Goal: Task Accomplishment & Management: Use online tool/utility

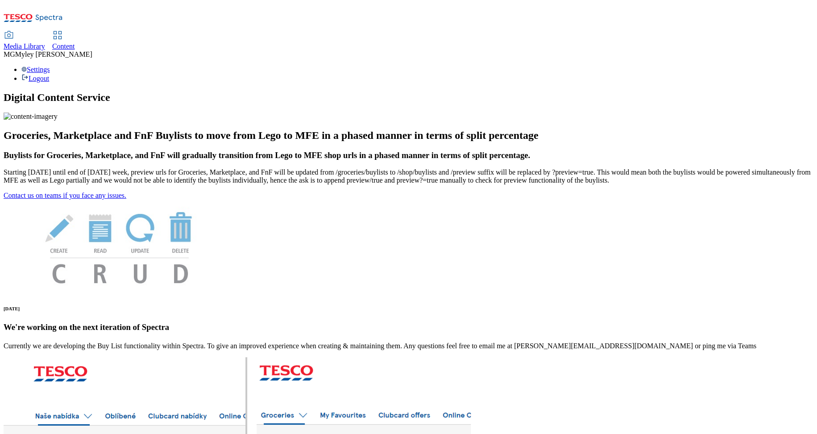
click at [45, 42] on span "Media Library" at bounding box center [25, 46] width 42 height 8
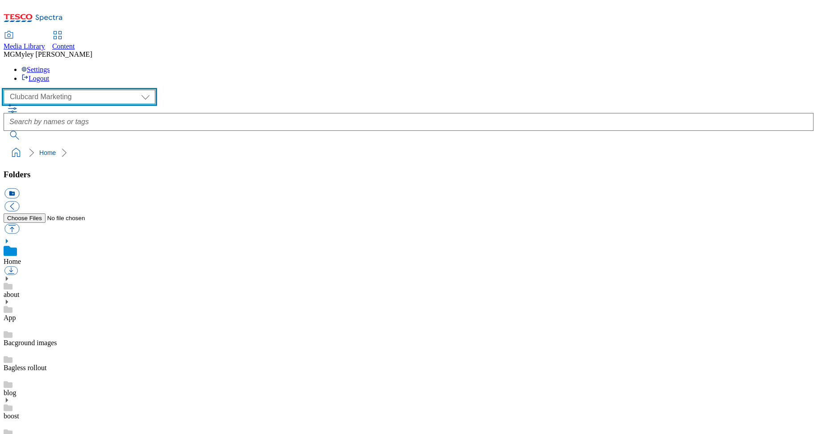
click at [55, 90] on select "Clubcard Marketing Dotcom UK GHS Marketing UK GHS ROI iGHS Marketing CE MCA CZ …" at bounding box center [80, 97] width 152 height 14
select select "flare-ghs-mktg"
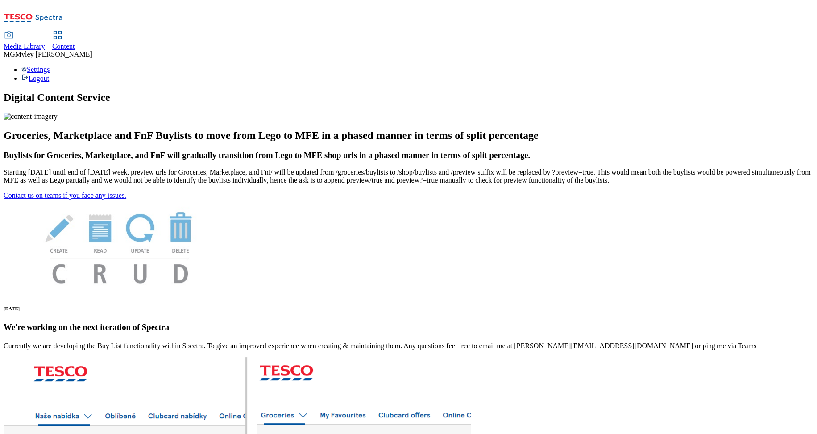
click at [45, 42] on span "Media Library" at bounding box center [25, 46] width 42 height 8
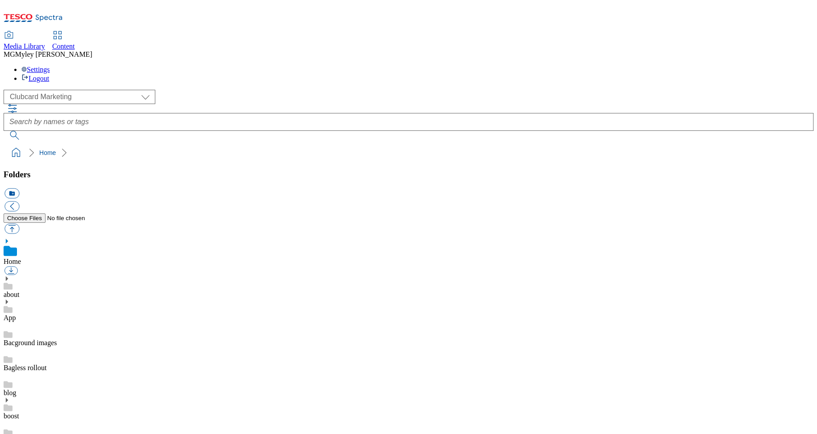
scroll to position [1, 0]
click at [75, 42] on div "Content" at bounding box center [63, 46] width 23 height 8
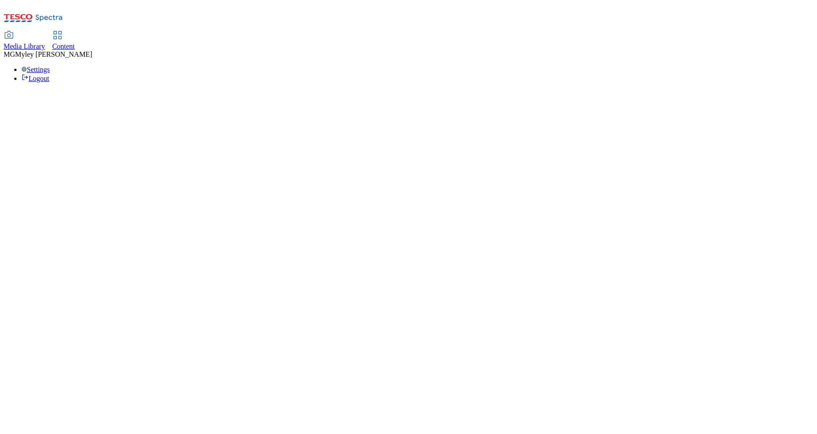
select select "ghs-[GEOGRAPHIC_DATA]"
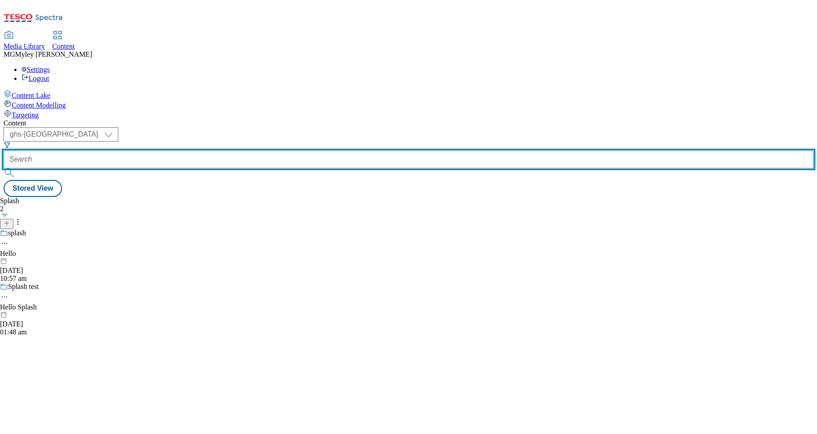
click at [225, 150] on input "text" at bounding box center [409, 159] width 810 height 18
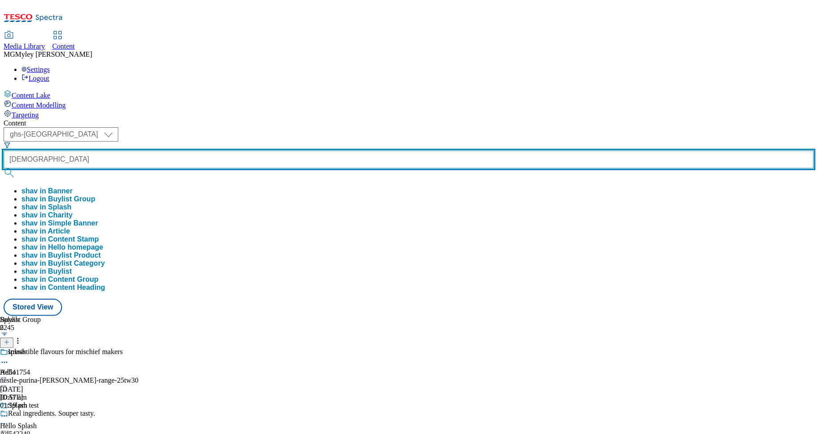
click at [4, 168] on button "submit" at bounding box center [10, 172] width 12 height 9
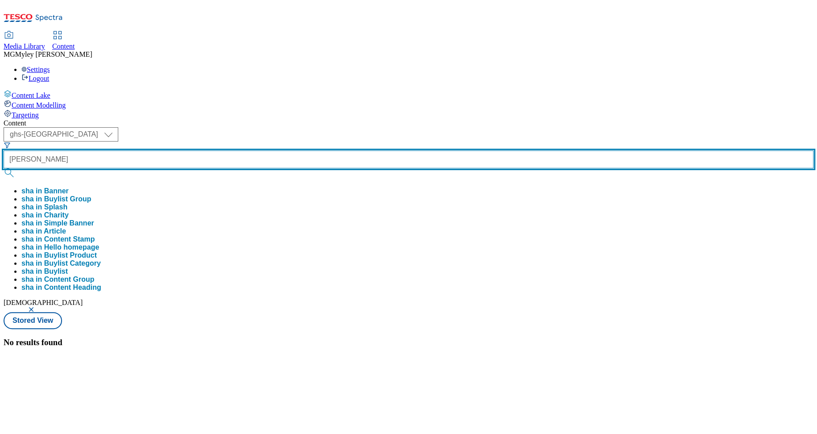
type input "[PERSON_NAME]"
click at [4, 168] on button "submit" at bounding box center [10, 172] width 12 height 9
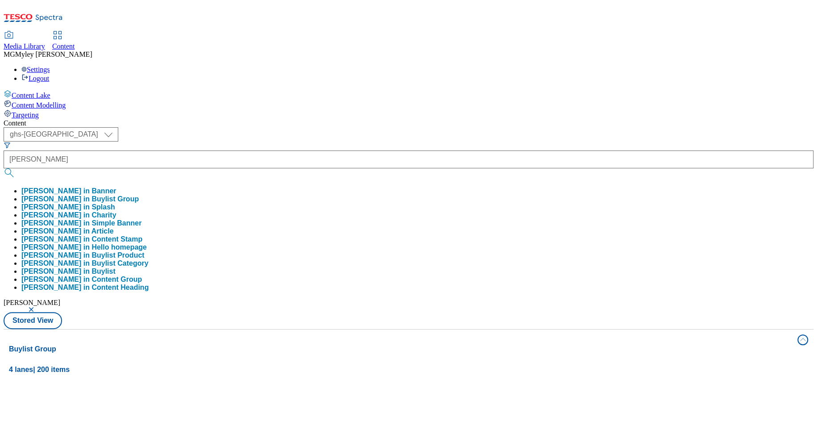
click at [310, 119] on div "Content ( optional ) ghs-roi ghs-[GEOGRAPHIC_DATA] ghs-uk [PERSON_NAME] [PERSON…" at bounding box center [409, 418] width 810 height 599
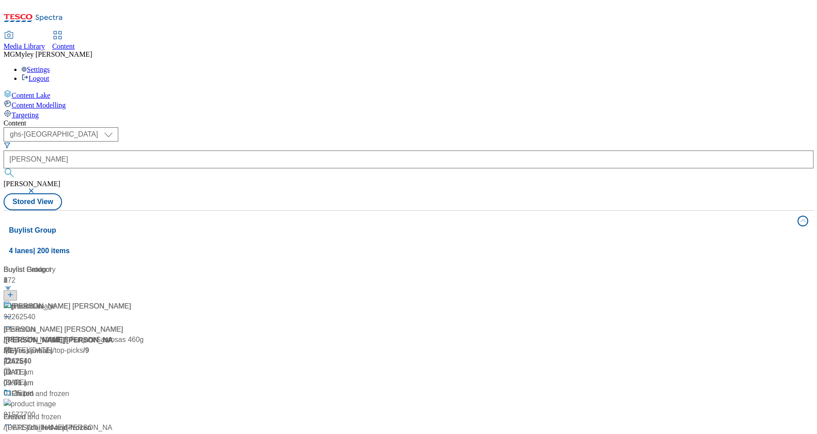
click at [131, 301] on div "[PERSON_NAME] [PERSON_NAME] [PERSON_NAME] [PERSON_NAME] / [PERSON_NAME] [DATE] …" at bounding box center [68, 339] width 128 height 77
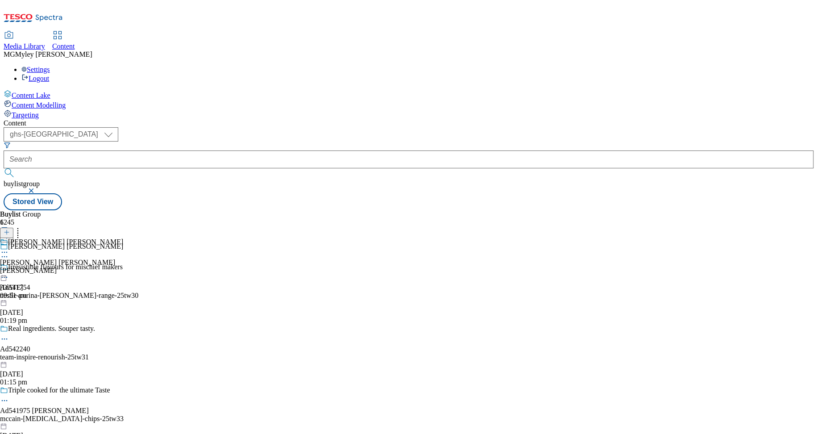
click at [123, 266] on div "[PERSON_NAME]" at bounding box center [61, 270] width 123 height 8
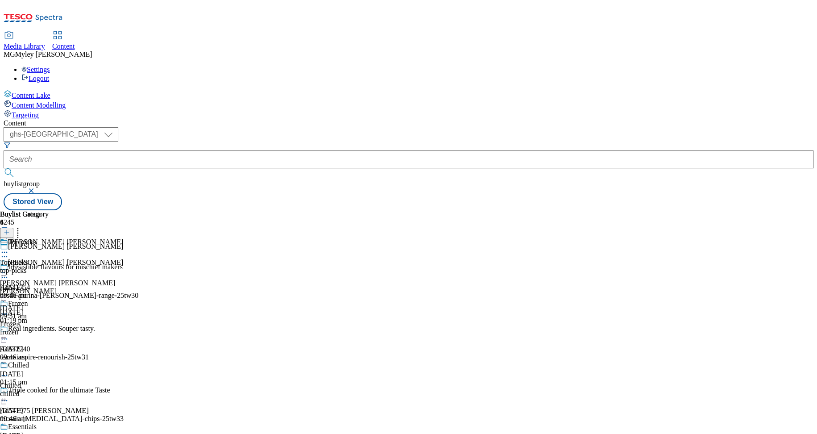
click at [9, 268] on icon at bounding box center [4, 272] width 9 height 9
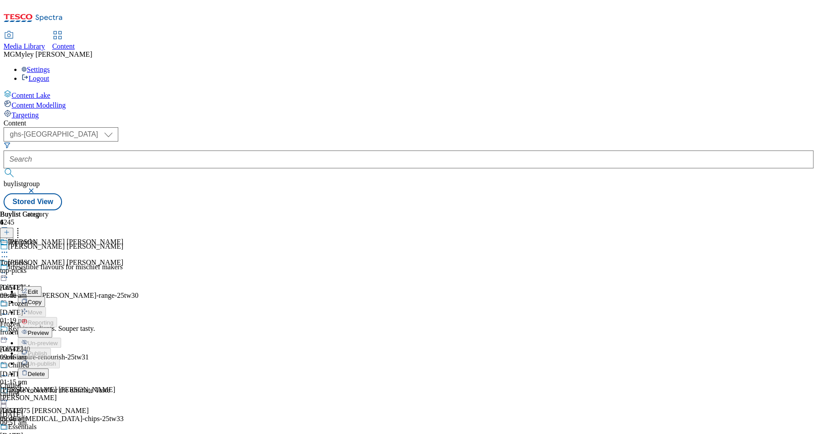
click at [49, 329] on span "Preview" at bounding box center [38, 332] width 21 height 7
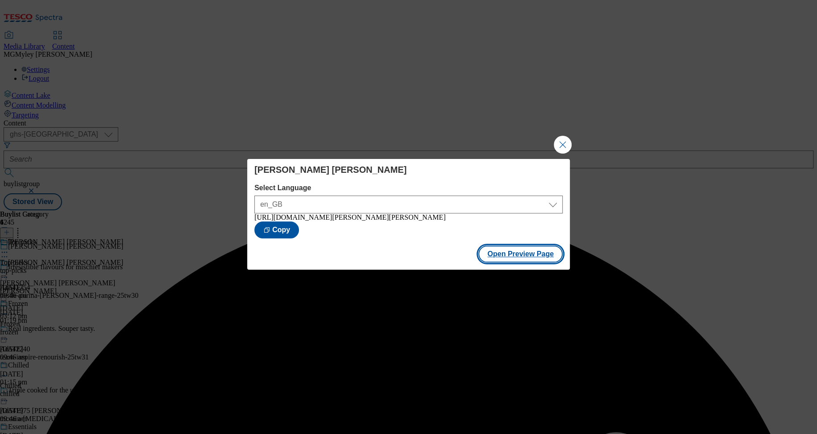
click at [523, 256] on button "Open Preview Page" at bounding box center [520, 253] width 84 height 17
click at [568, 139] on button "Close Modal" at bounding box center [563, 145] width 18 height 18
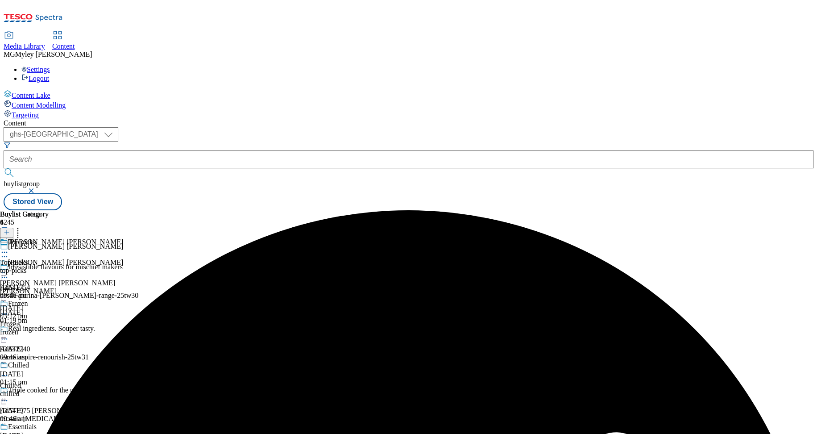
click at [9, 268] on icon at bounding box center [4, 272] width 9 height 9
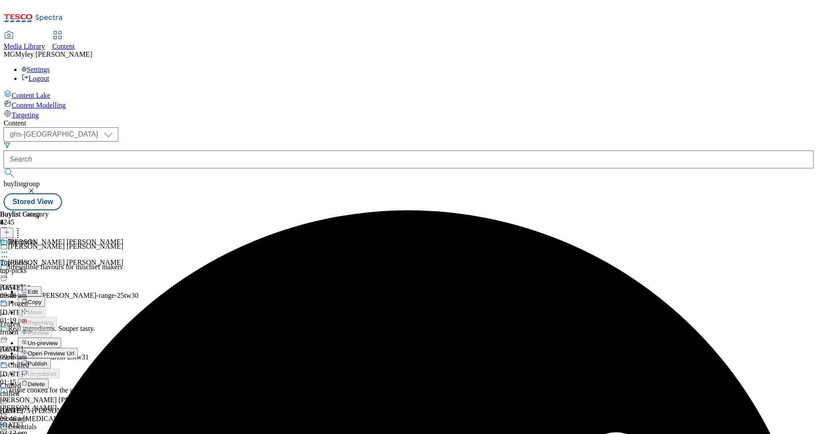
click at [47, 360] on span "Publish" at bounding box center [38, 363] width 20 height 7
